Goal: Transaction & Acquisition: Purchase product/service

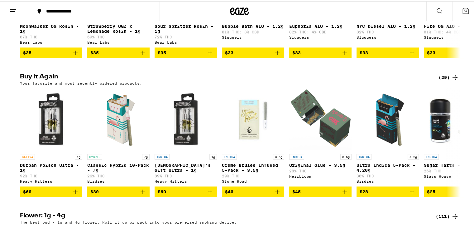
click at [452, 77] on icon at bounding box center [455, 75] width 7 height 7
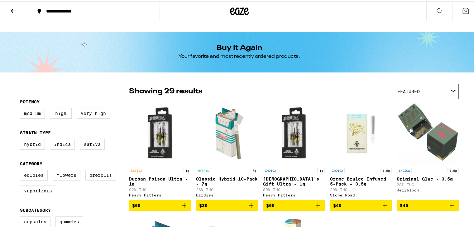
click at [12, 7] on icon at bounding box center [12, 9] width 7 height 7
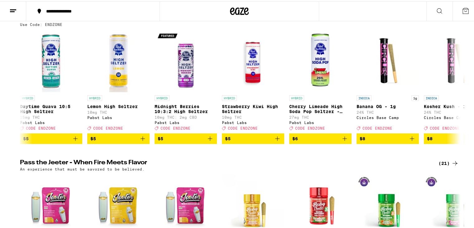
scroll to position [546, 0]
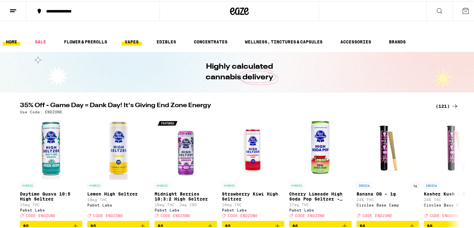
click at [138, 37] on link "VAPES" at bounding box center [132, 40] width 20 height 7
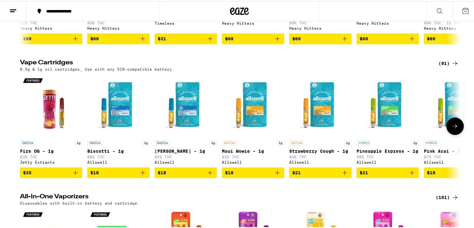
scroll to position [177, 0]
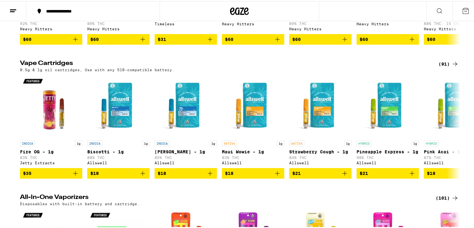
click at [447, 59] on div "(91)" at bounding box center [449, 62] width 20 height 7
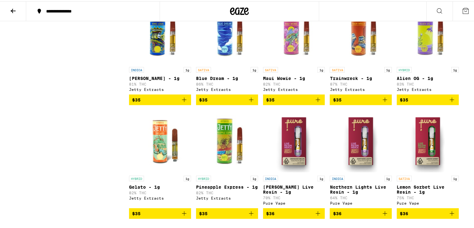
scroll to position [1232, 0]
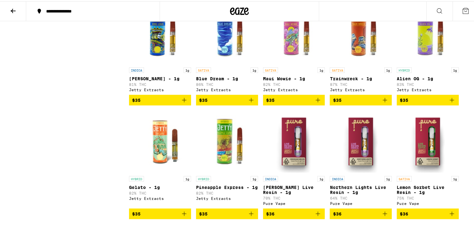
click at [233, 103] on span "$35" at bounding box center [227, 98] width 56 height 7
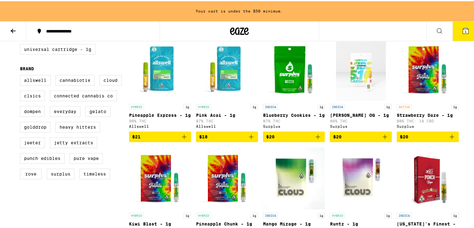
scroll to position [0, 0]
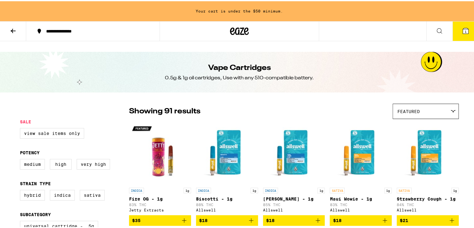
click at [12, 29] on icon at bounding box center [13, 29] width 5 height 4
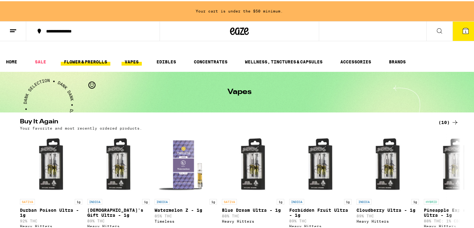
click at [86, 57] on link "FLOWER & PREROLLS" at bounding box center [86, 60] width 50 height 7
